Goal: Complete application form

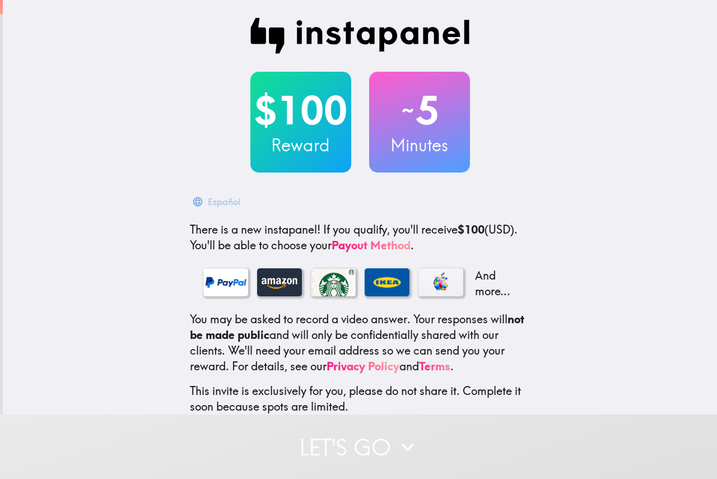
scroll to position [67, 0]
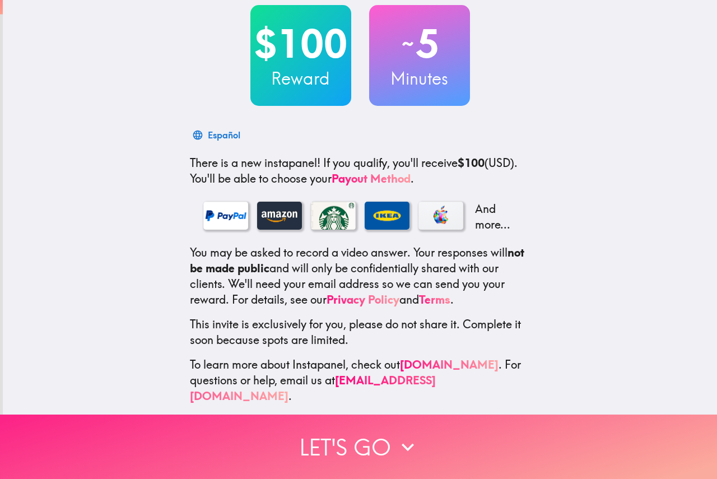
click at [449, 430] on button "Let's go" at bounding box center [358, 446] width 717 height 64
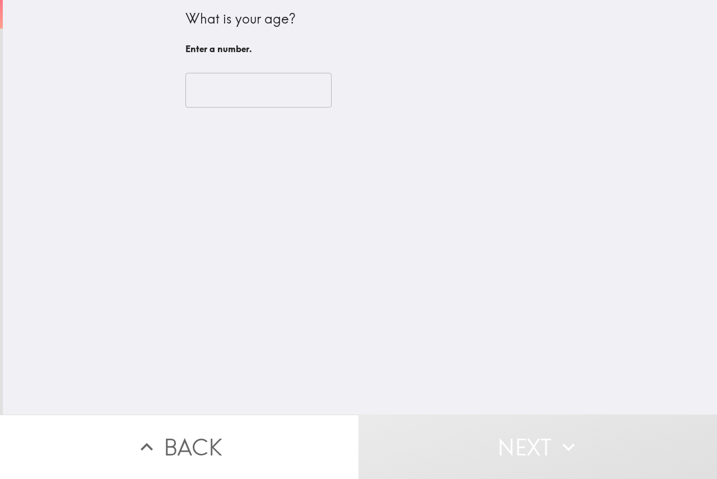
click at [268, 105] on input "number" at bounding box center [258, 90] width 146 height 35
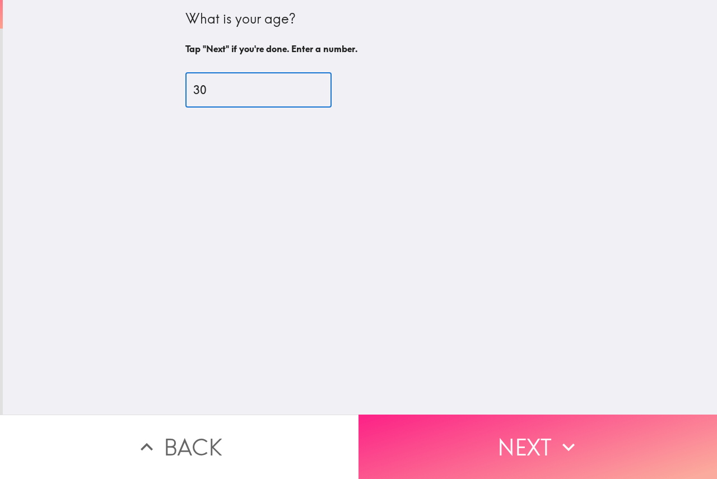
type input "30"
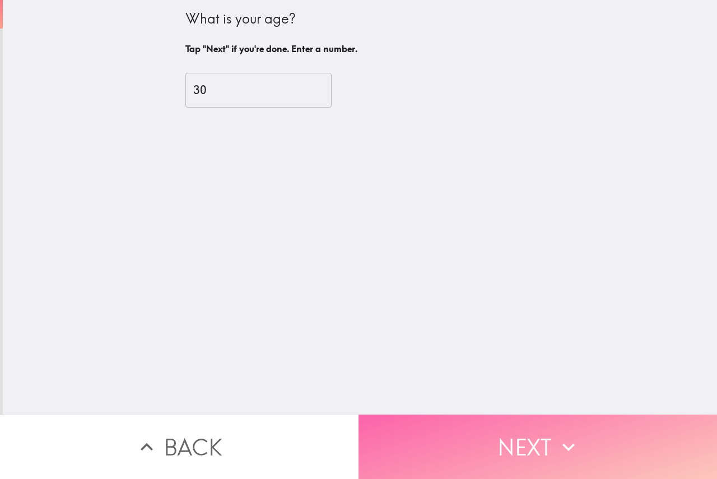
click at [472, 446] on button "Next" at bounding box center [537, 446] width 358 height 64
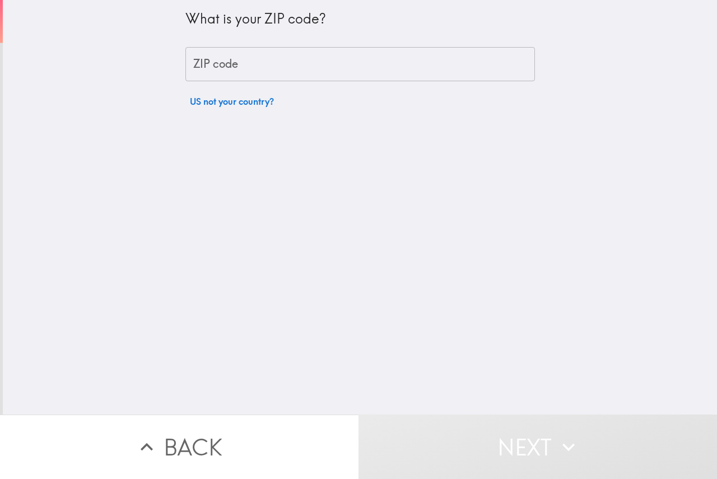
click at [280, 83] on div "What is your ZIP code? ZIP code ZIP code US not your country?" at bounding box center [359, 56] width 349 height 113
click at [281, 74] on input "ZIP code" at bounding box center [359, 64] width 349 height 35
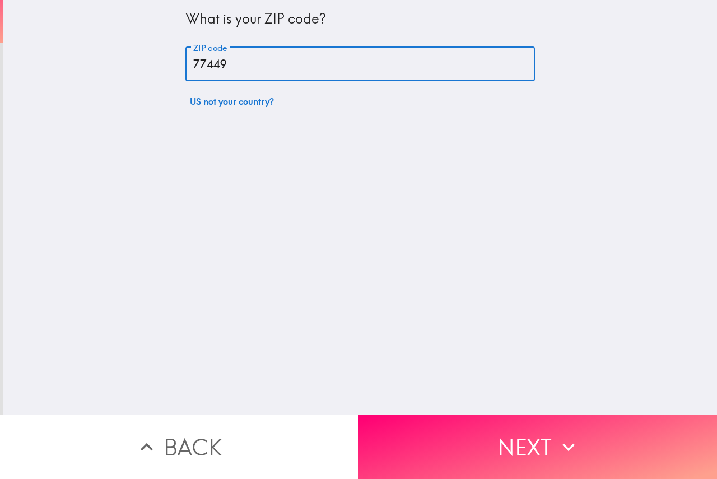
type input "77449"
click at [491, 427] on button "Next" at bounding box center [537, 446] width 358 height 64
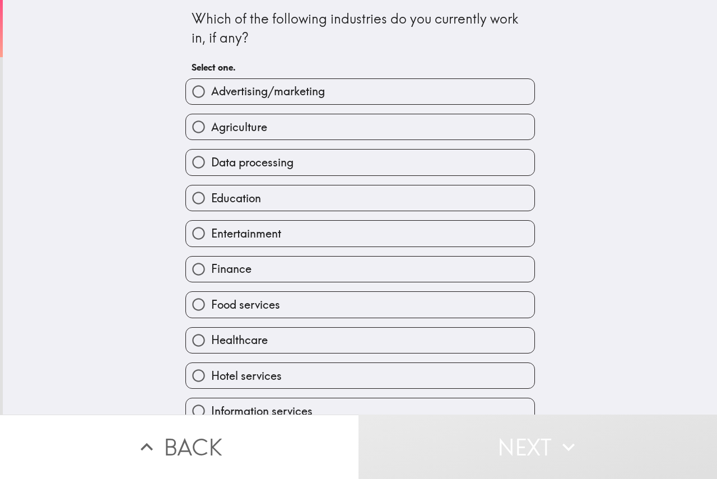
click at [267, 335] on label "Healthcare" at bounding box center [360, 340] width 348 height 25
click at [211, 335] on input "Healthcare" at bounding box center [198, 340] width 25 height 25
radio input "true"
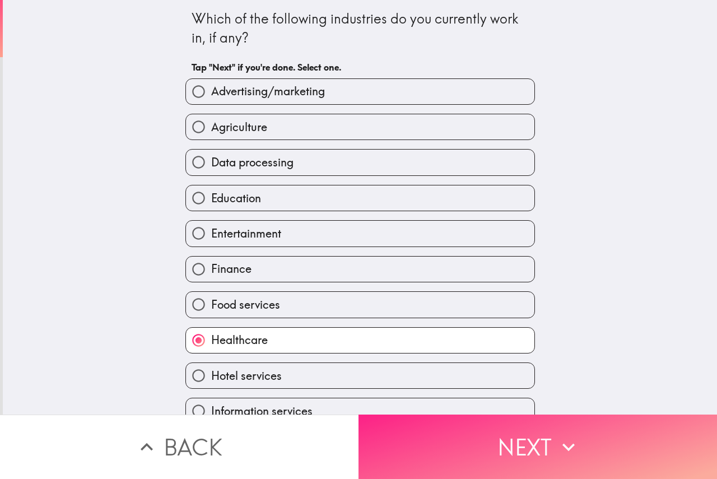
click at [454, 431] on button "Next" at bounding box center [537, 446] width 358 height 64
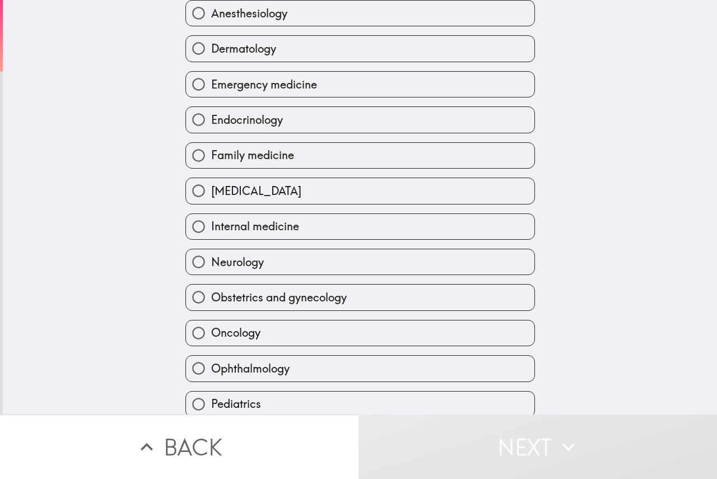
scroll to position [112, 0]
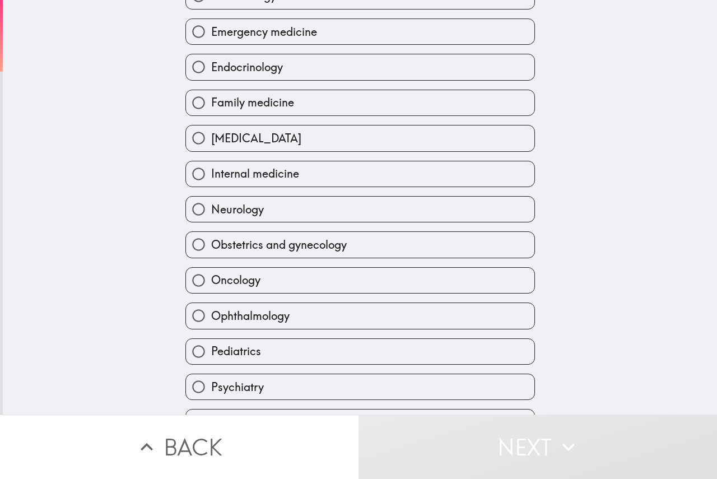
click at [282, 276] on label "Oncology" at bounding box center [360, 280] width 348 height 25
click at [211, 276] on input "Oncology" at bounding box center [198, 280] width 25 height 25
radio input "true"
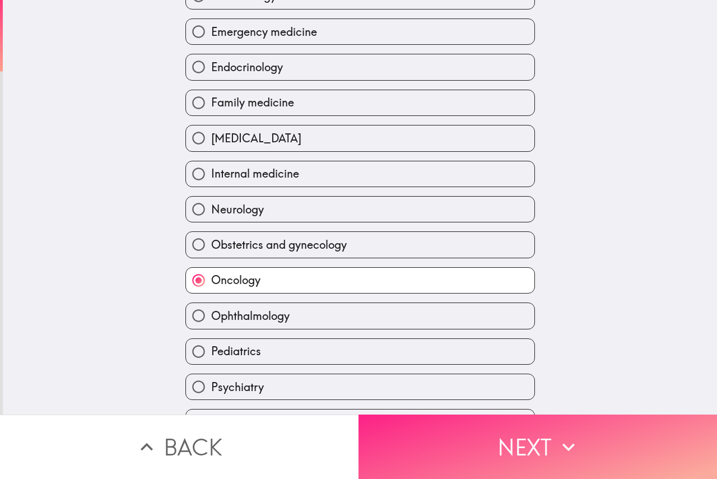
click at [477, 435] on button "Next" at bounding box center [537, 446] width 358 height 64
